Goal: Task Accomplishment & Management: Manage account settings

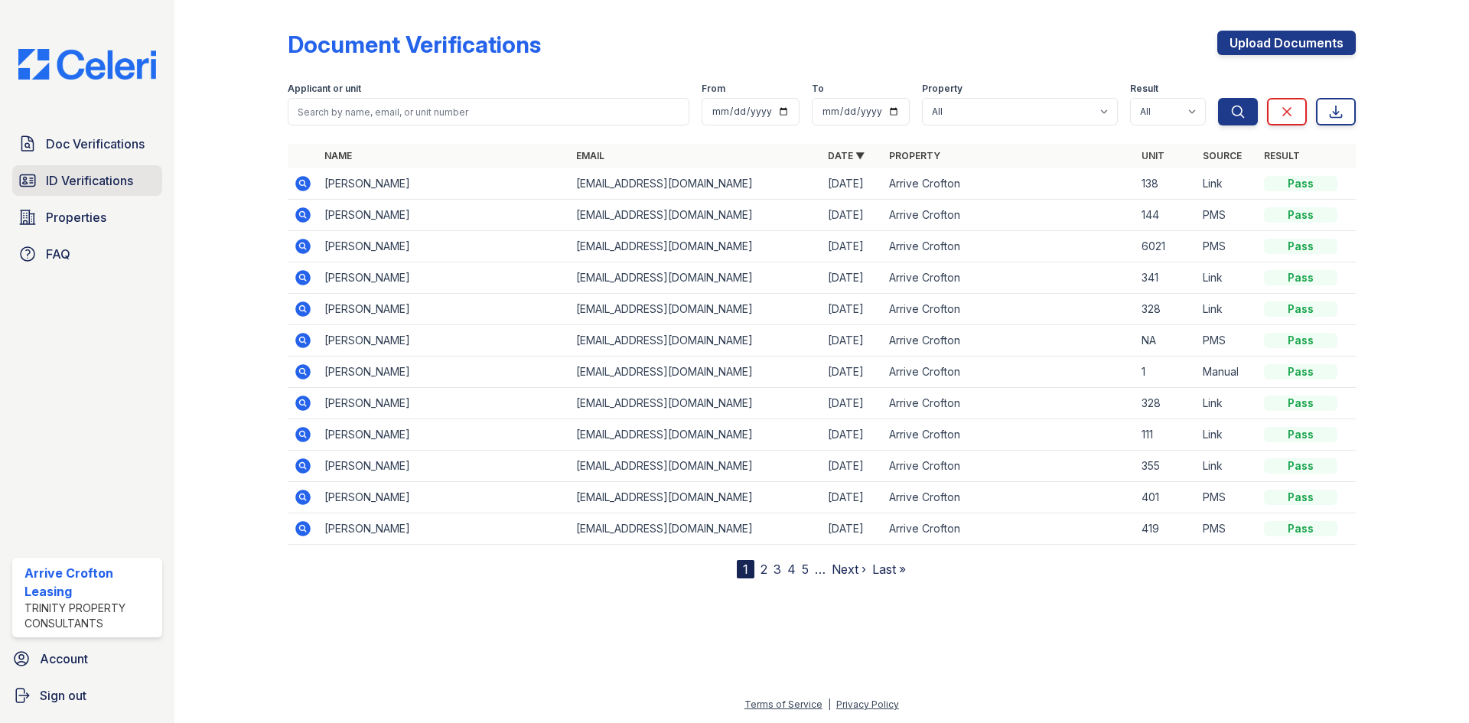
click at [116, 181] on span "ID Verifications" at bounding box center [89, 180] width 87 height 18
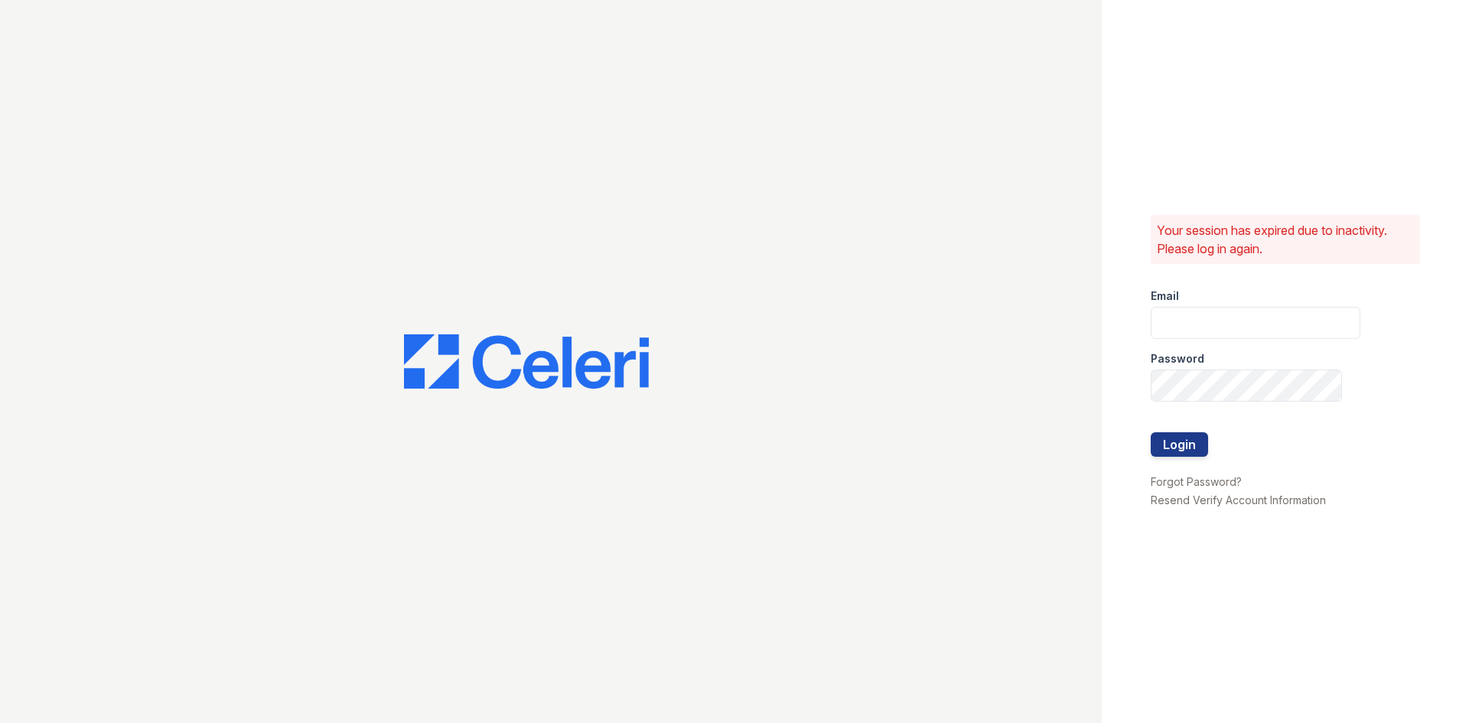
click at [77, 144] on div at bounding box center [551, 361] width 1102 height 723
click at [1218, 324] on input "email" at bounding box center [1256, 323] width 210 height 32
type input "arrivecrofton@trinity-pm.com"
click at [1151, 432] on button "Login" at bounding box center [1179, 444] width 57 height 24
